Goal: Check status: Check status

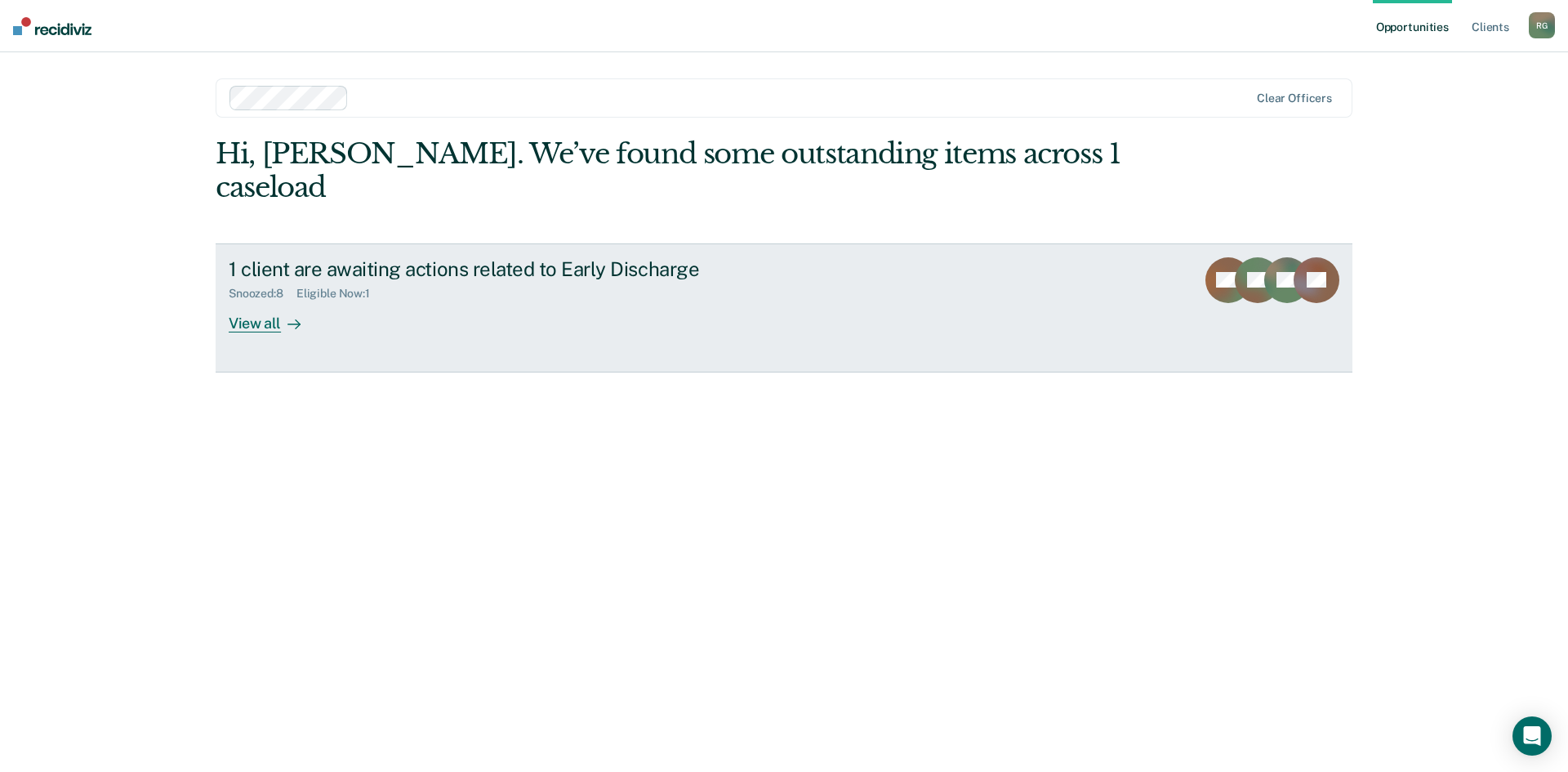
click at [265, 301] on div "View all" at bounding box center [274, 317] width 91 height 32
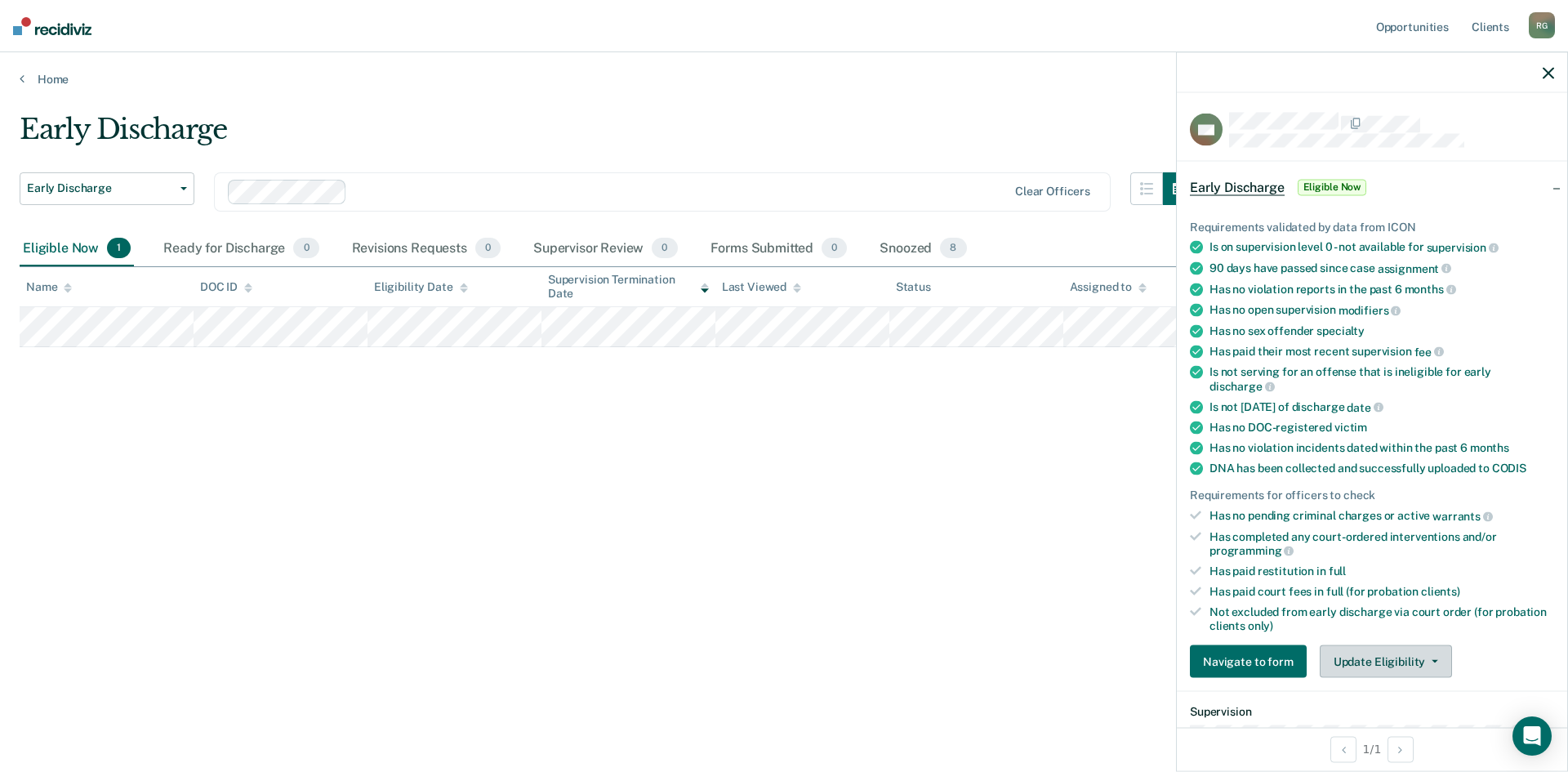
click at [1432, 660] on icon "button" at bounding box center [1435, 662] width 6 height 4
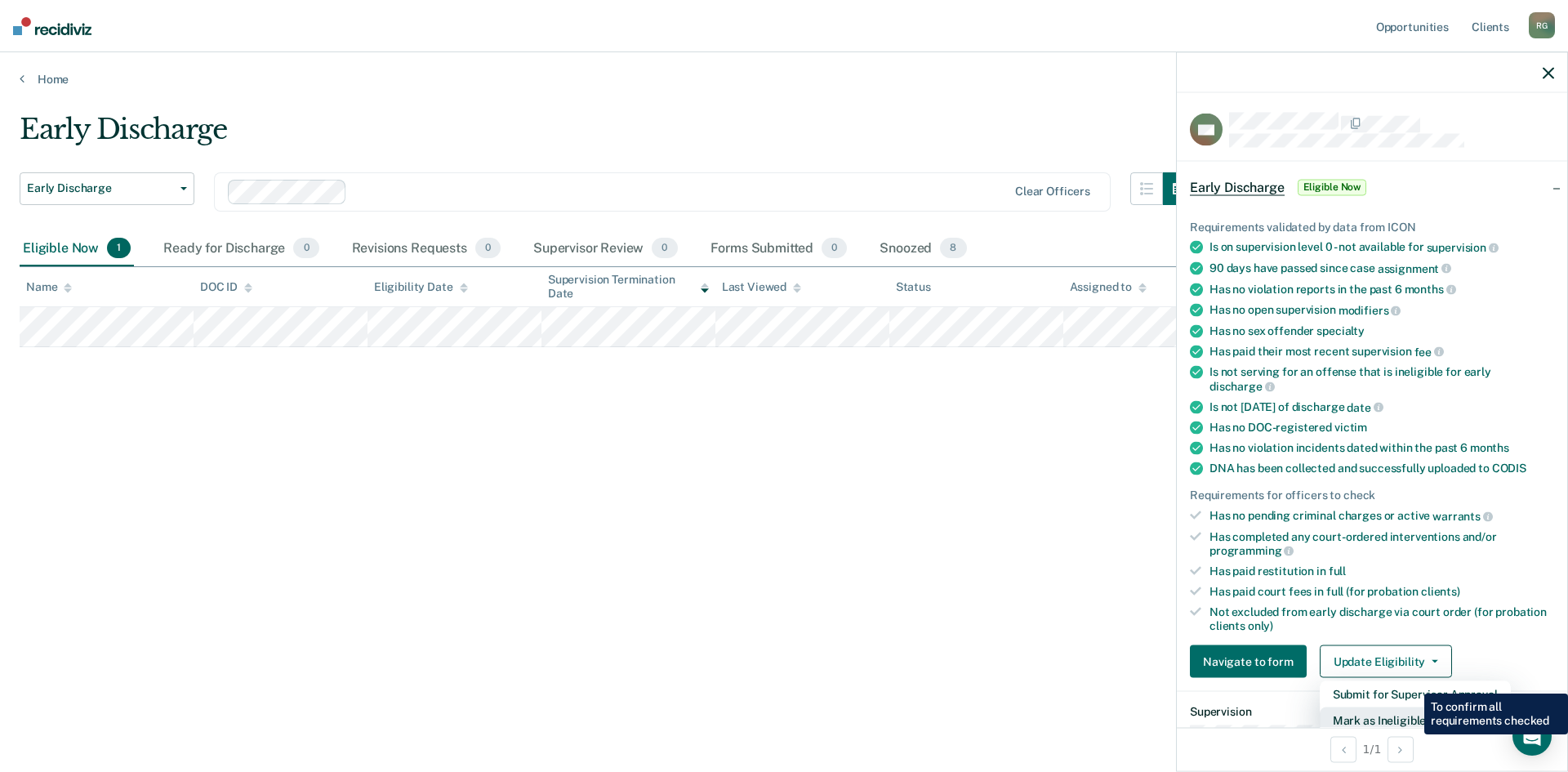
scroll to position [5, 0]
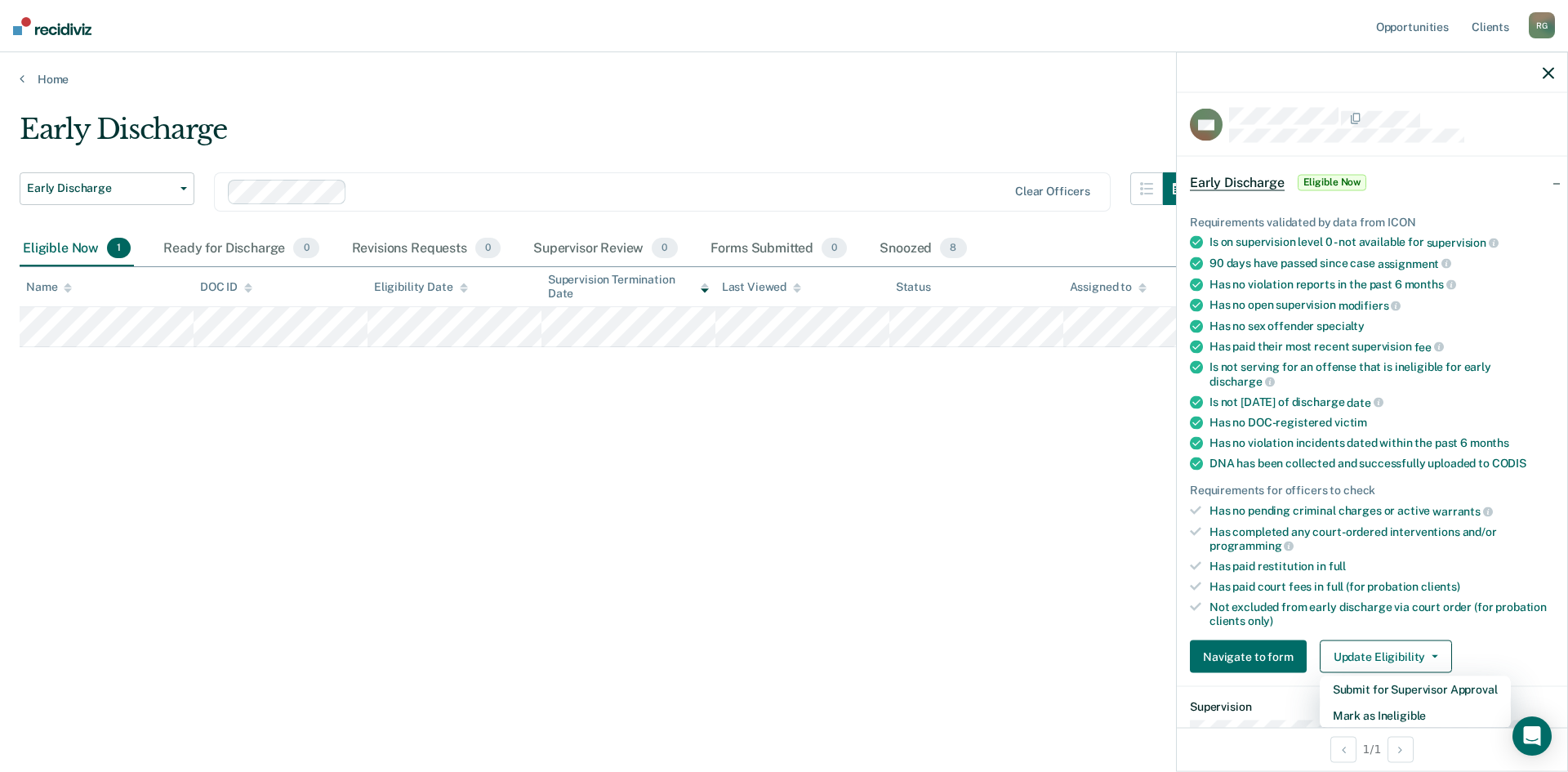
click at [829, 606] on div "Early Discharge Early Discharge Early Discharge Clear officers Eligible Now 1 R…" at bounding box center [784, 381] width 1529 height 537
click at [1547, 72] on icon "button" at bounding box center [1548, 72] width 12 height 12
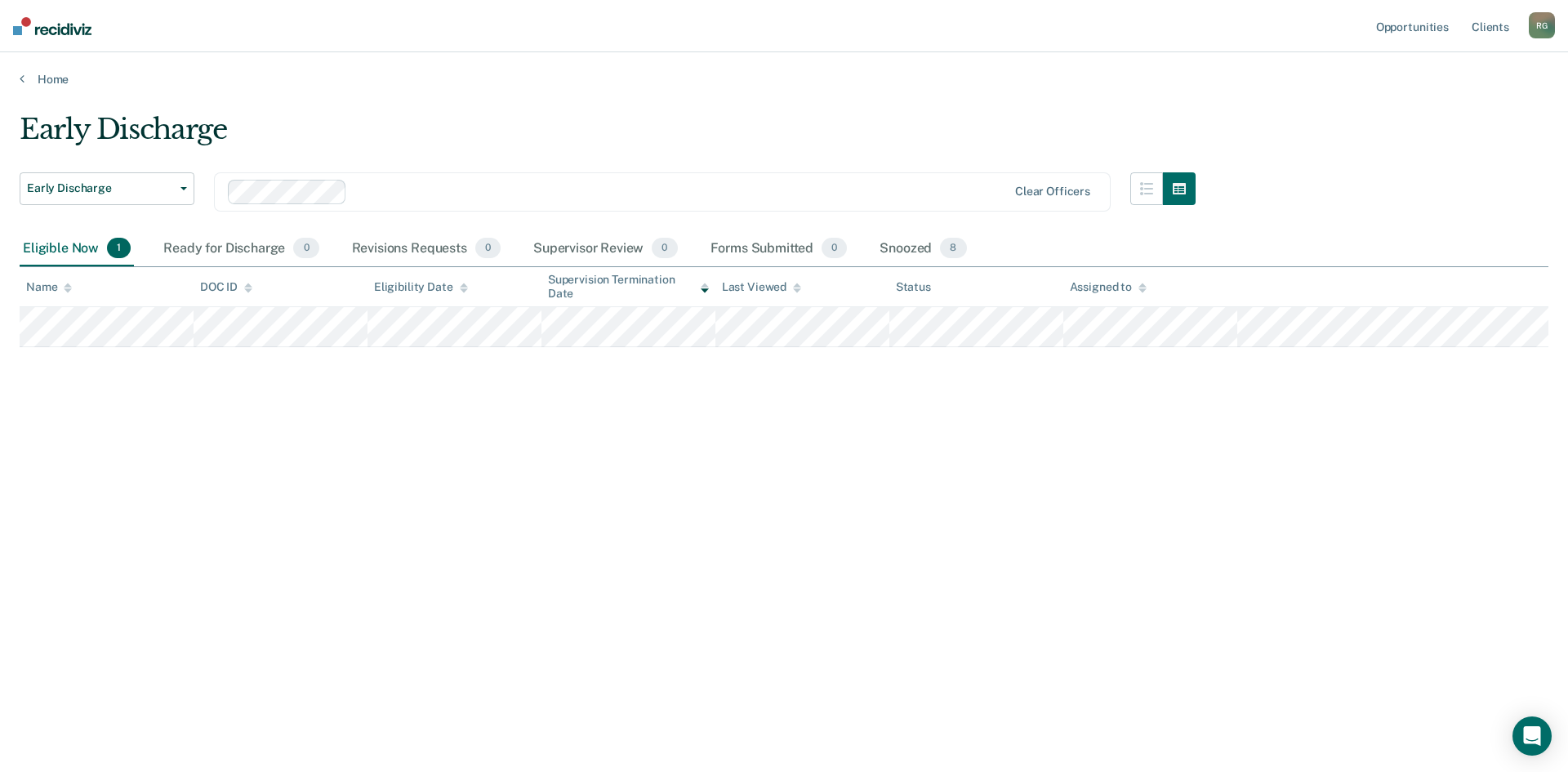
click at [890, 12] on nav "Opportunities Client s [PERSON_NAME] [PERSON_NAME] Profile How it works Log Out" at bounding box center [784, 26] width 1568 height 52
click at [946, 260] on div "Snoozed 8" at bounding box center [923, 249] width 93 height 36
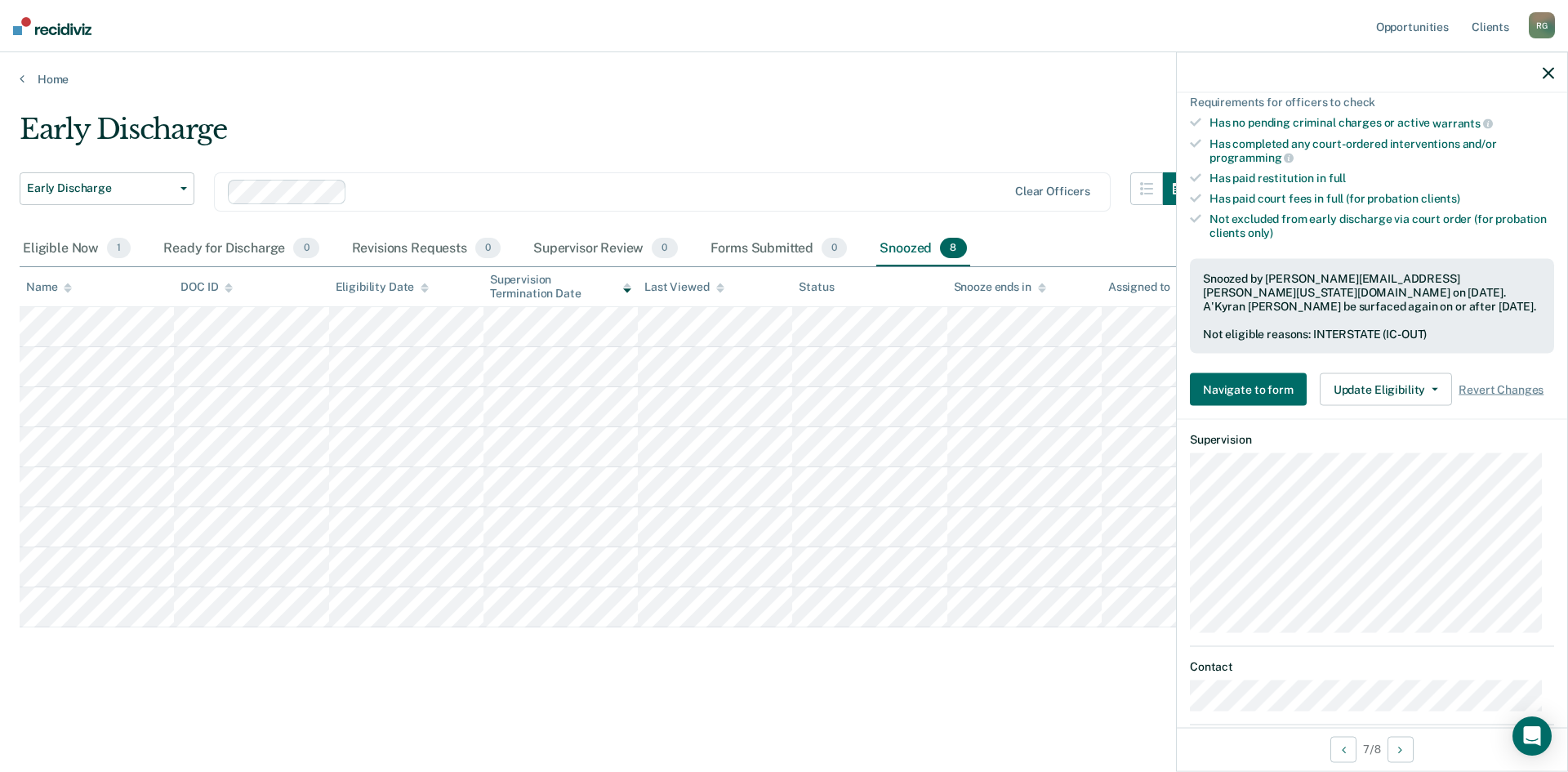
scroll to position [409, 0]
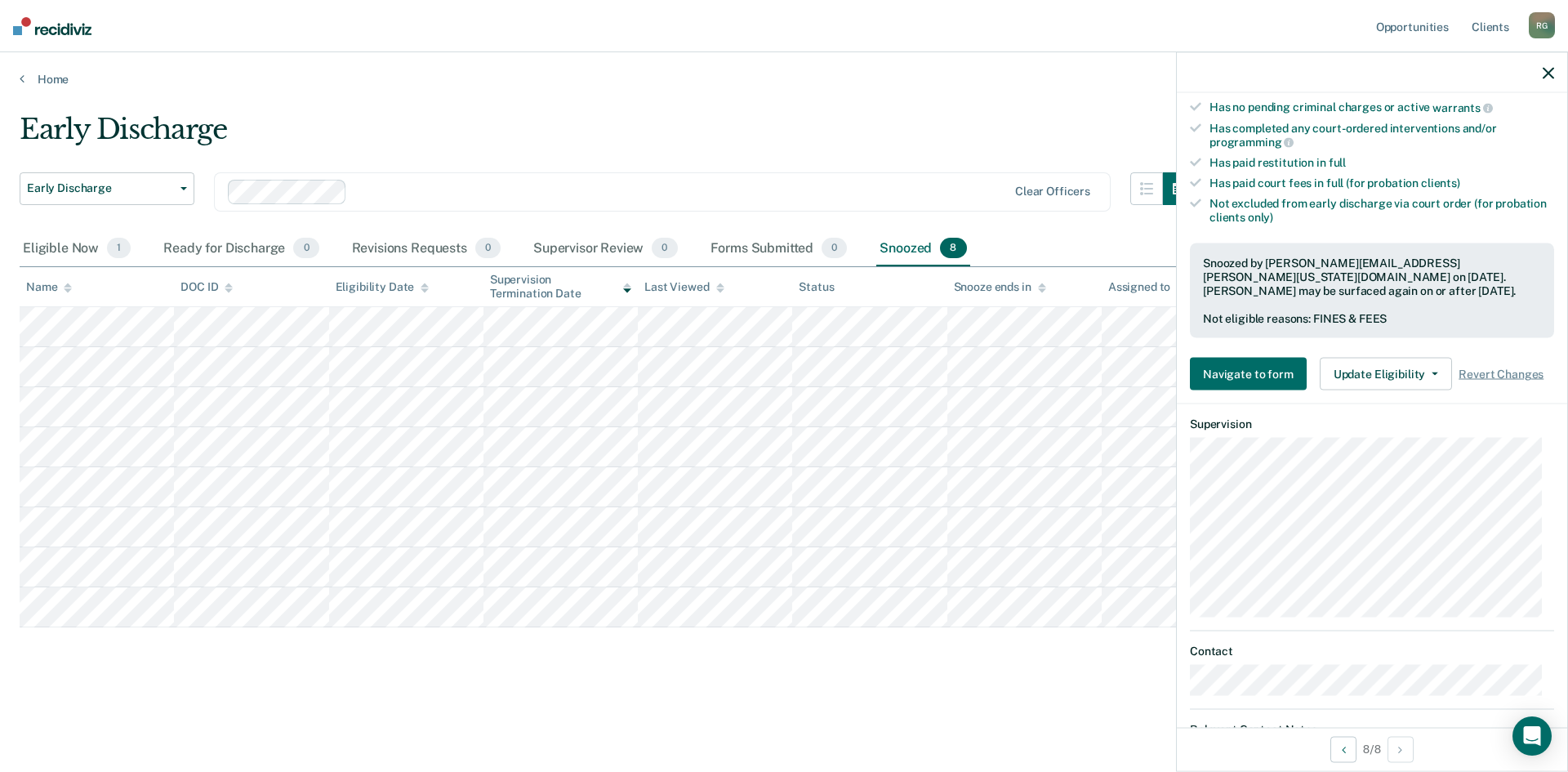
click at [1547, 73] on icon "button" at bounding box center [1548, 72] width 12 height 12
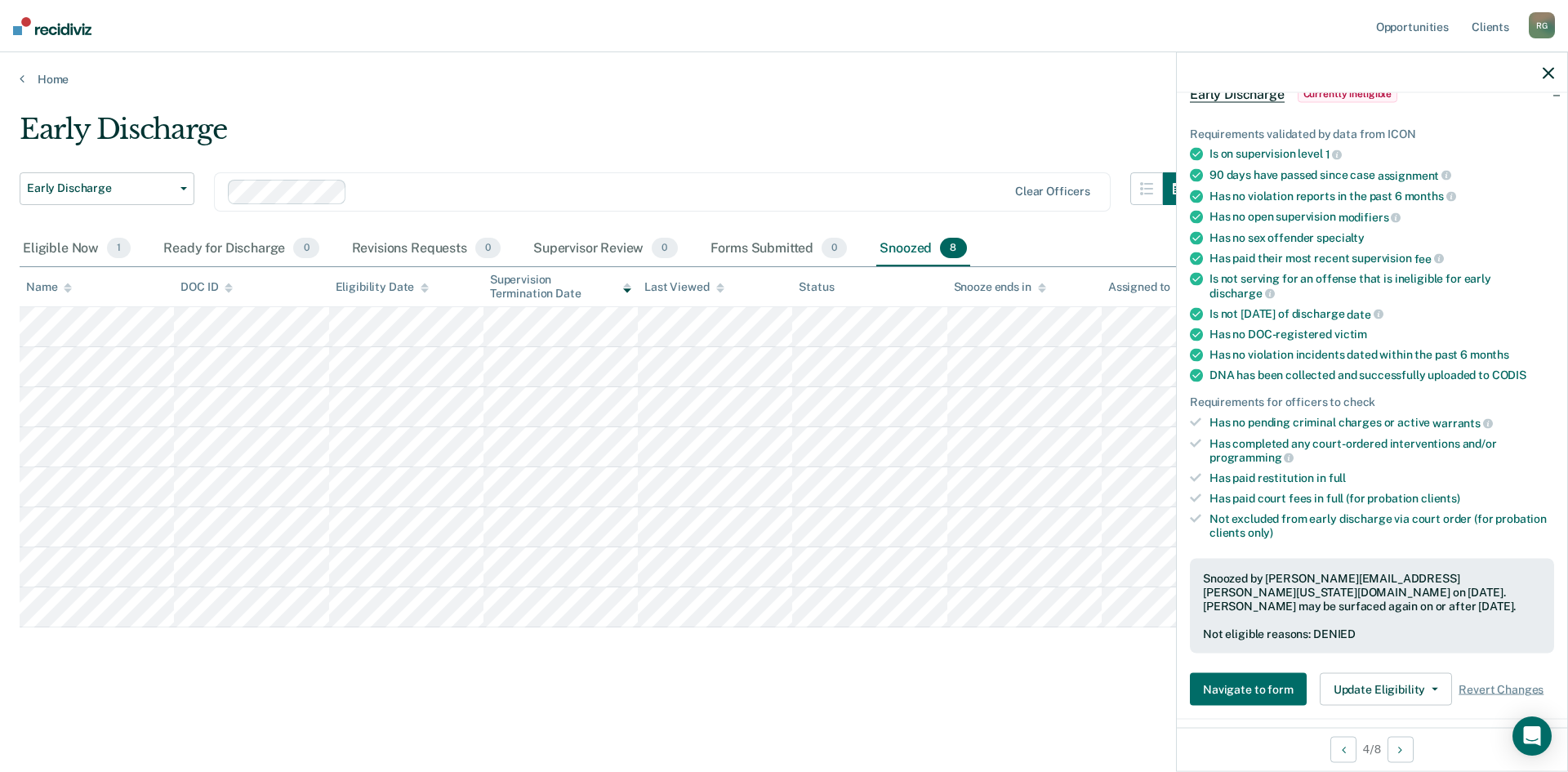
scroll to position [163, 0]
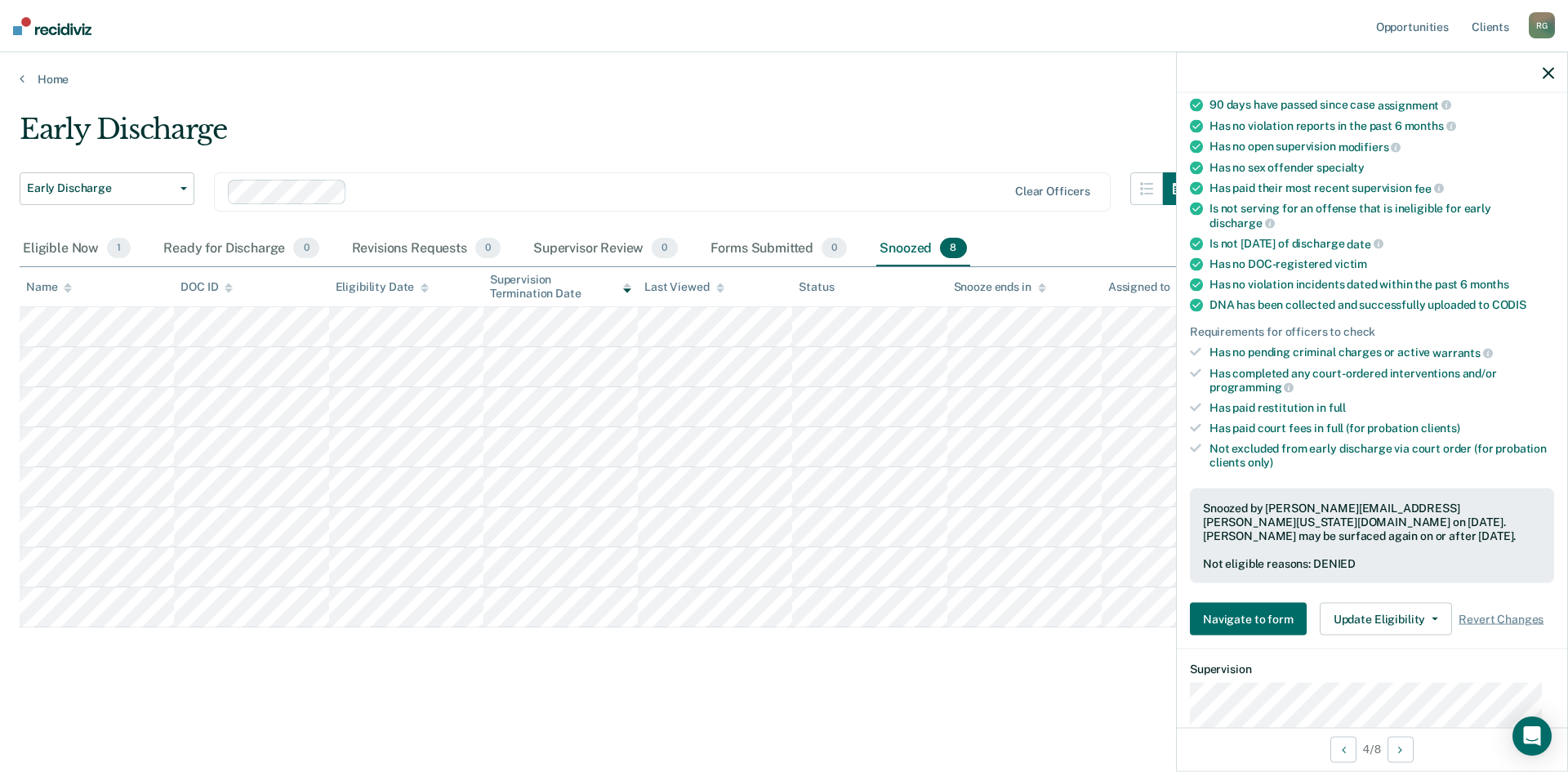
click at [1546, 74] on icon "button" at bounding box center [1548, 72] width 12 height 12
